Goal: Task Accomplishment & Management: Manage account settings

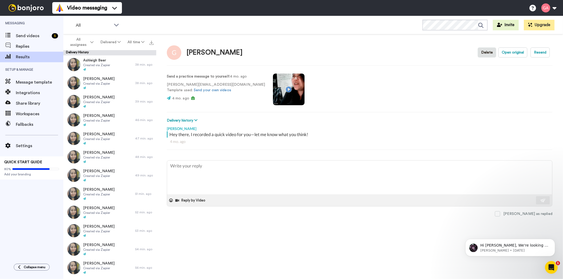
type textarea "x"
click at [76, 36] on button "All assignees" at bounding box center [80, 42] width 32 height 15
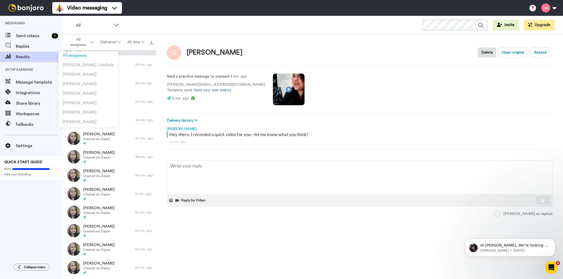
click at [268, 25] on div "All WORKSPACES View all All Default Task List Other Re-engagement Writing Leads…" at bounding box center [313, 25] width 500 height 18
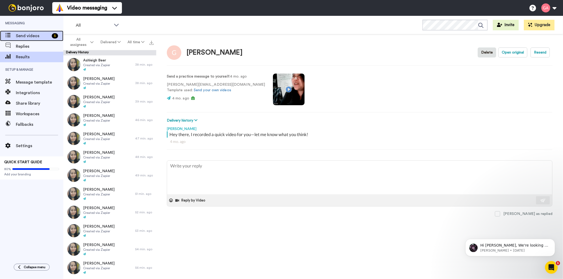
click at [16, 33] on span "Send videos" at bounding box center [33, 36] width 34 height 6
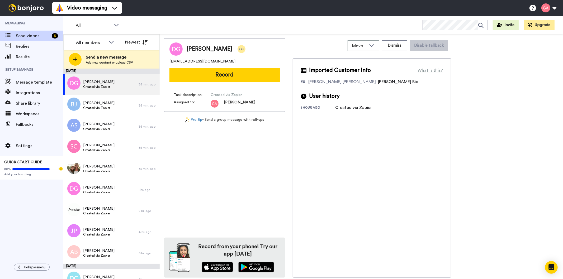
click at [239, 48] on icon at bounding box center [241, 48] width 5 height 5
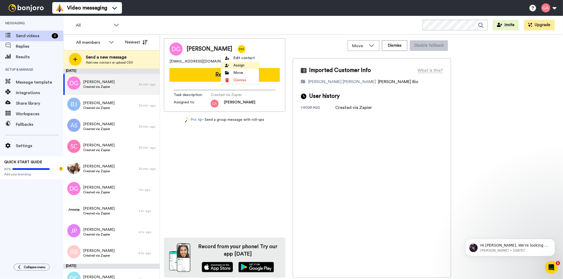
click at [244, 64] on li "Assign" at bounding box center [240, 65] width 38 height 7
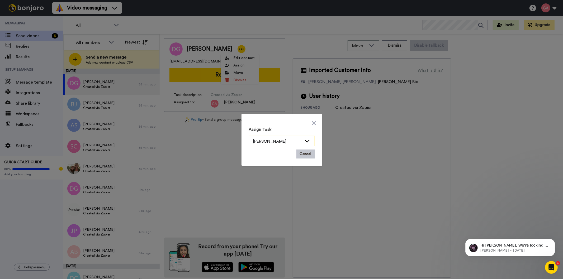
click at [305, 140] on icon at bounding box center [307, 140] width 6 height 5
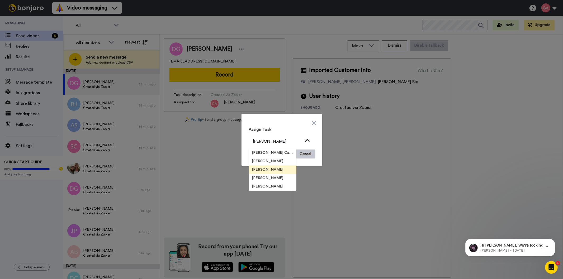
click at [260, 170] on span "[PERSON_NAME]" at bounding box center [268, 169] width 38 height 5
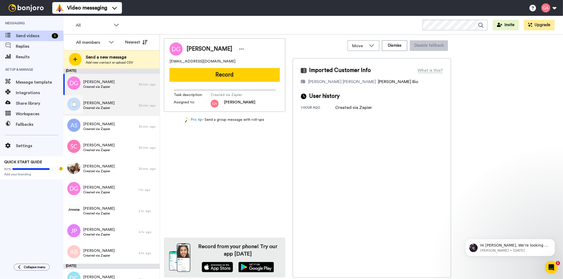
click at [109, 109] on span "Created via Zapier" at bounding box center [98, 108] width 31 height 4
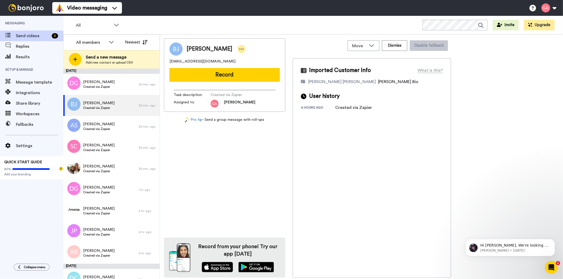
click at [239, 51] on icon at bounding box center [241, 48] width 5 height 5
click at [253, 64] on li "Assign" at bounding box center [246, 65] width 38 height 7
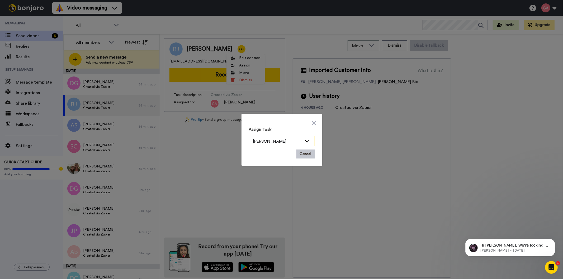
click at [305, 141] on icon at bounding box center [307, 140] width 6 height 5
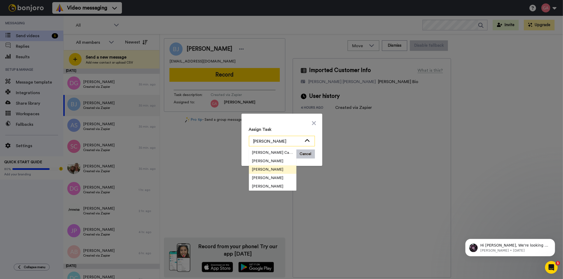
click at [305, 141] on icon at bounding box center [307, 140] width 6 height 5
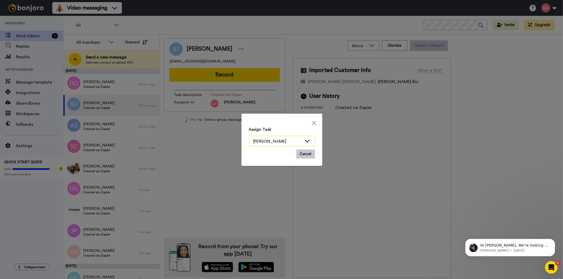
click at [305, 141] on icon at bounding box center [307, 140] width 6 height 5
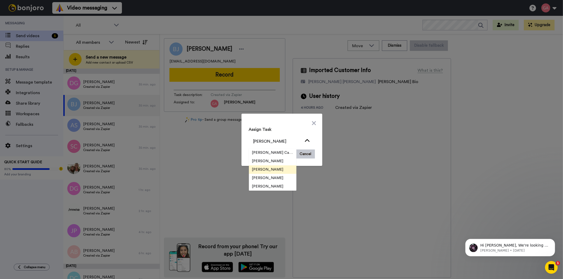
click at [266, 169] on span "[PERSON_NAME]" at bounding box center [268, 169] width 38 height 5
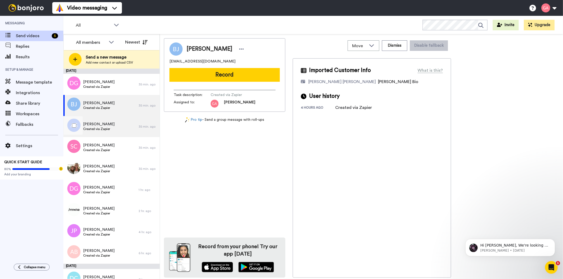
click at [111, 129] on div "Athina Simpson Created via Zapier" at bounding box center [100, 126] width 75 height 21
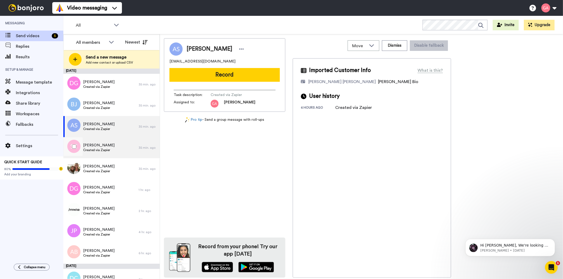
click at [109, 154] on div "Shellcy Chatham Created via Zapier" at bounding box center [100, 147] width 75 height 21
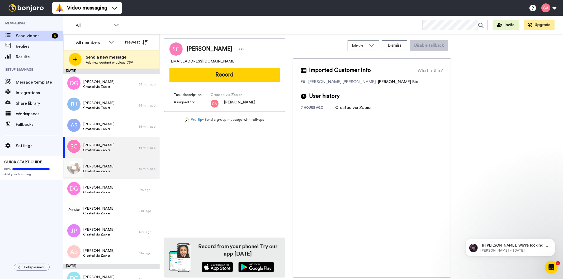
click at [107, 173] on span "Created via Zapier" at bounding box center [98, 171] width 31 height 4
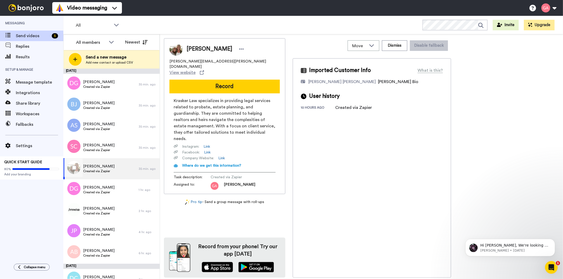
scroll to position [59, 0]
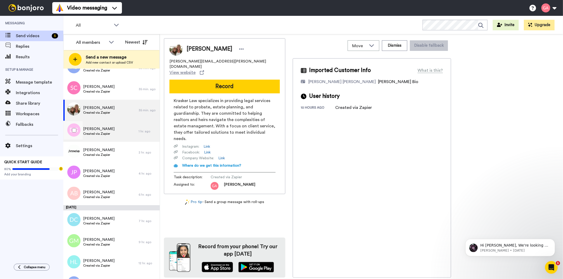
click at [98, 134] on span "Created via Zapier" at bounding box center [98, 134] width 31 height 4
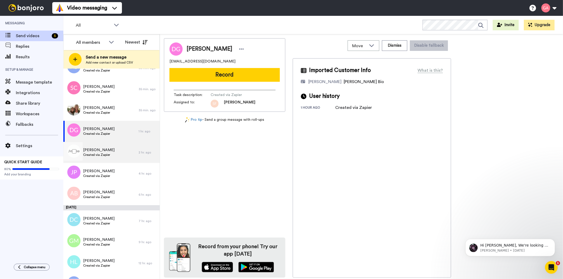
click at [94, 153] on span "Created via Zapier" at bounding box center [98, 155] width 31 height 4
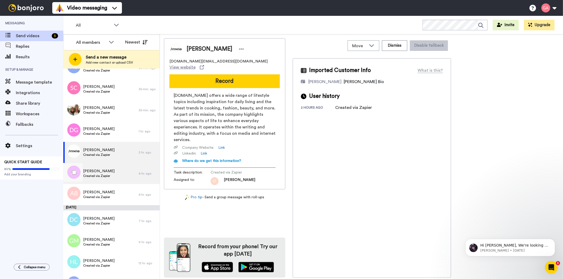
click at [102, 173] on span "[PERSON_NAME]" at bounding box center [98, 171] width 31 height 5
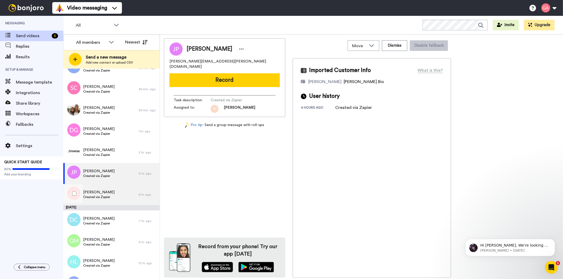
click at [103, 193] on span "[PERSON_NAME]" at bounding box center [98, 192] width 31 height 5
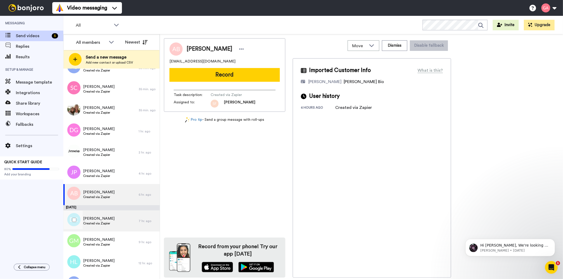
scroll to position [117, 0]
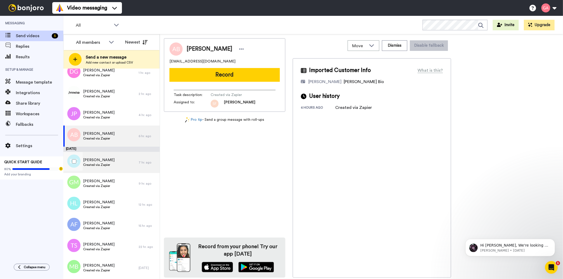
click at [108, 165] on span "Created via Zapier" at bounding box center [98, 165] width 31 height 4
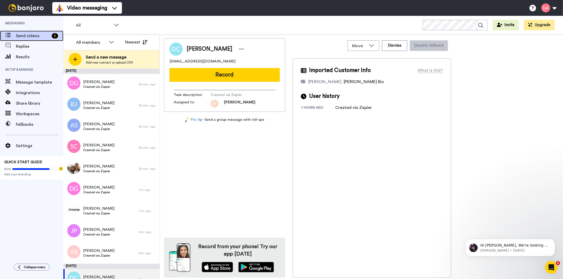
click at [28, 34] on span "Send videos" at bounding box center [33, 36] width 34 height 6
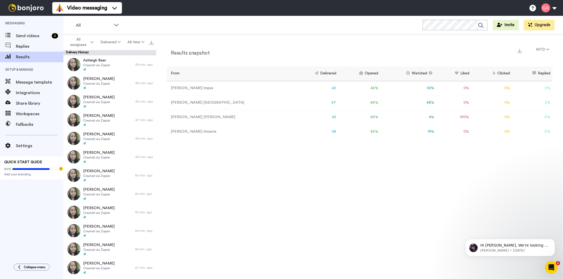
click at [302, 213] on div "Results snapshot MTD From Delivered Opened Watched Liked Clicked Replied Failed…" at bounding box center [359, 158] width 407 height 248
click at [37, 36] on span "Send videos" at bounding box center [33, 36] width 34 height 6
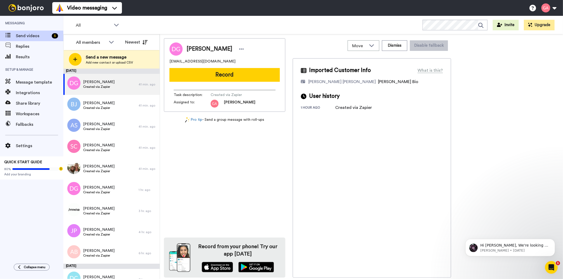
click at [196, 46] on span "[PERSON_NAME]" at bounding box center [210, 49] width 46 height 8
copy div "[PERSON_NAME]"
